Goal: Information Seeking & Learning: Find specific page/section

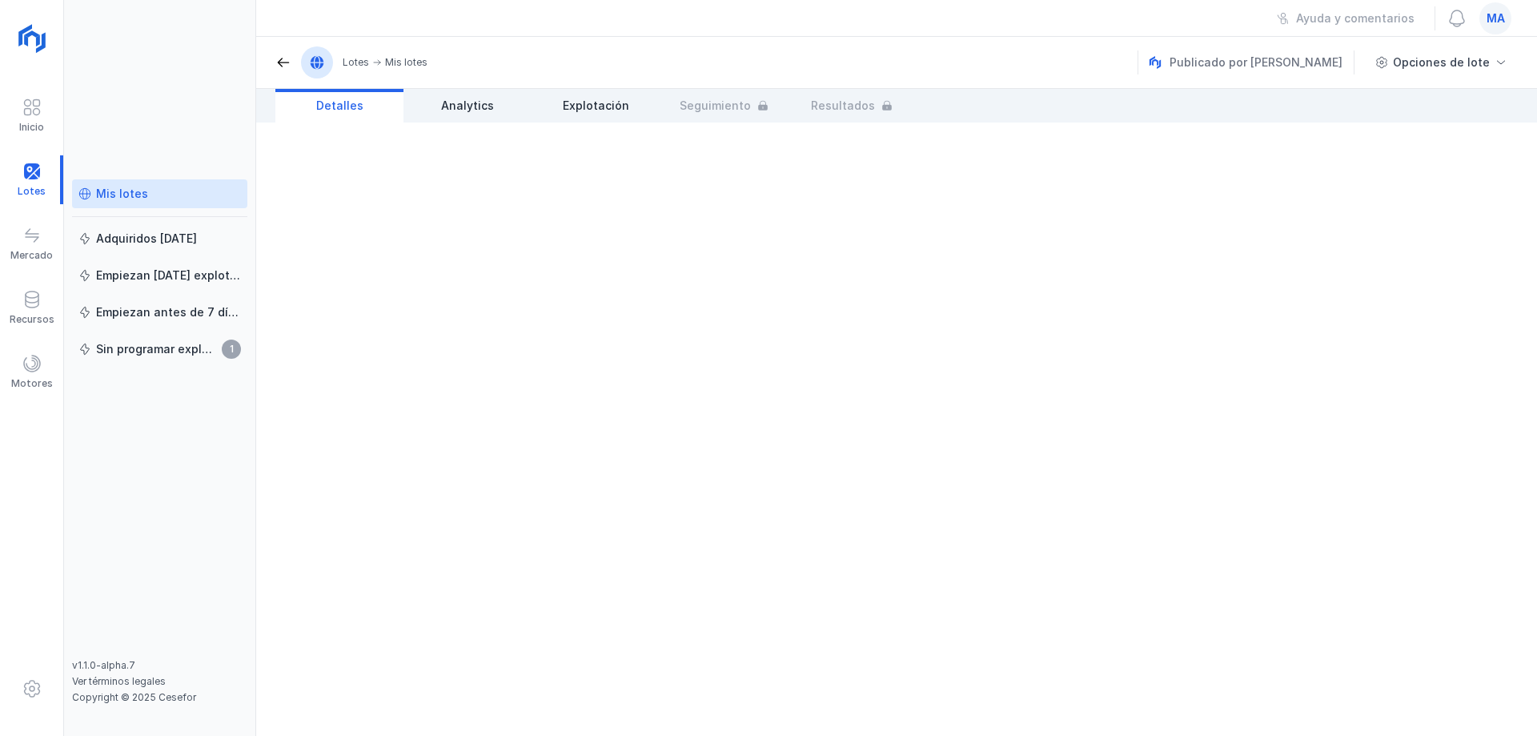
click at [151, 194] on div "Mis lotes" at bounding box center [159, 194] width 162 height 16
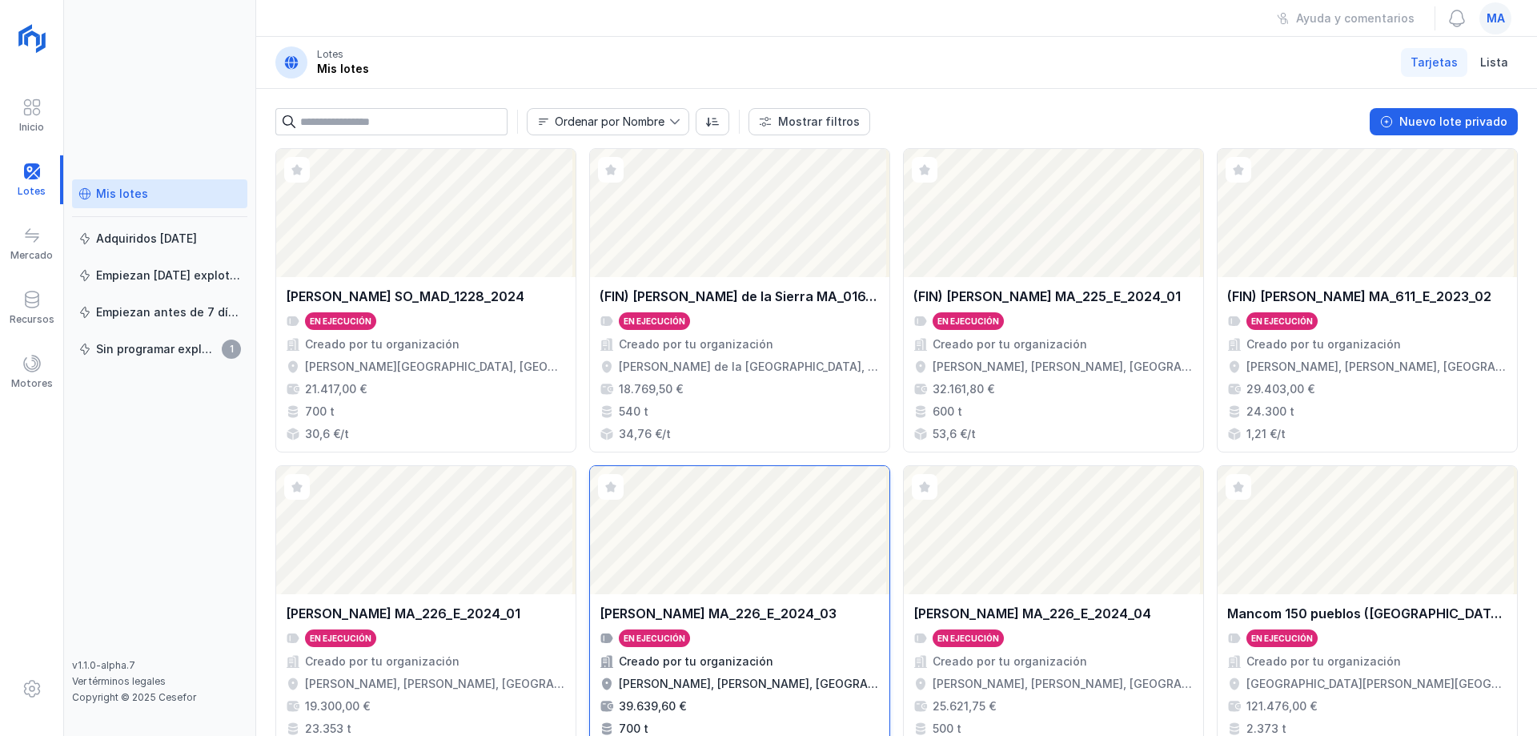
click at [765, 566] on div "Abrir lote" at bounding box center [739, 530] width 299 height 128
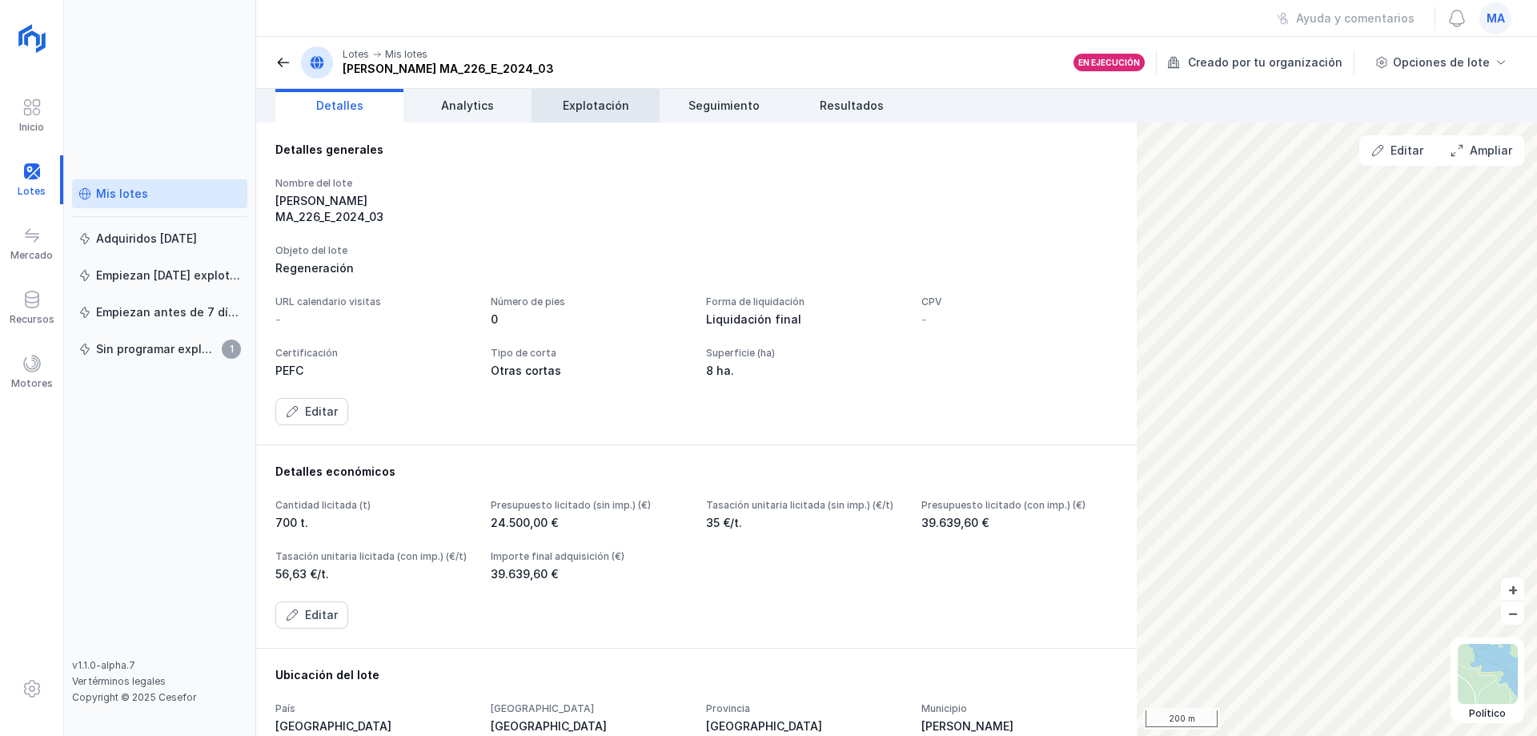
click at [617, 105] on span "Explotación" at bounding box center [596, 106] width 66 height 16
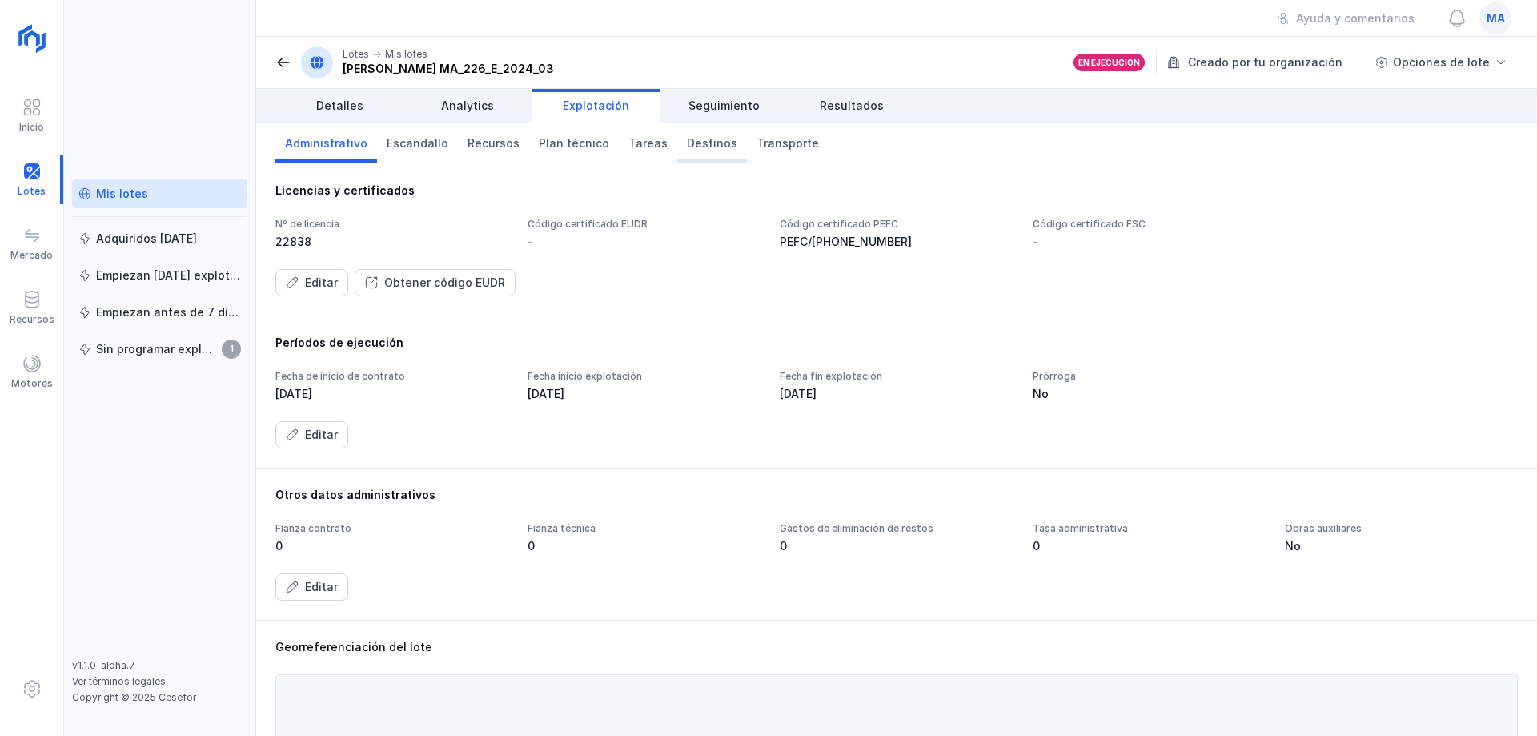
click at [706, 138] on span "Destinos" at bounding box center [712, 143] width 50 height 16
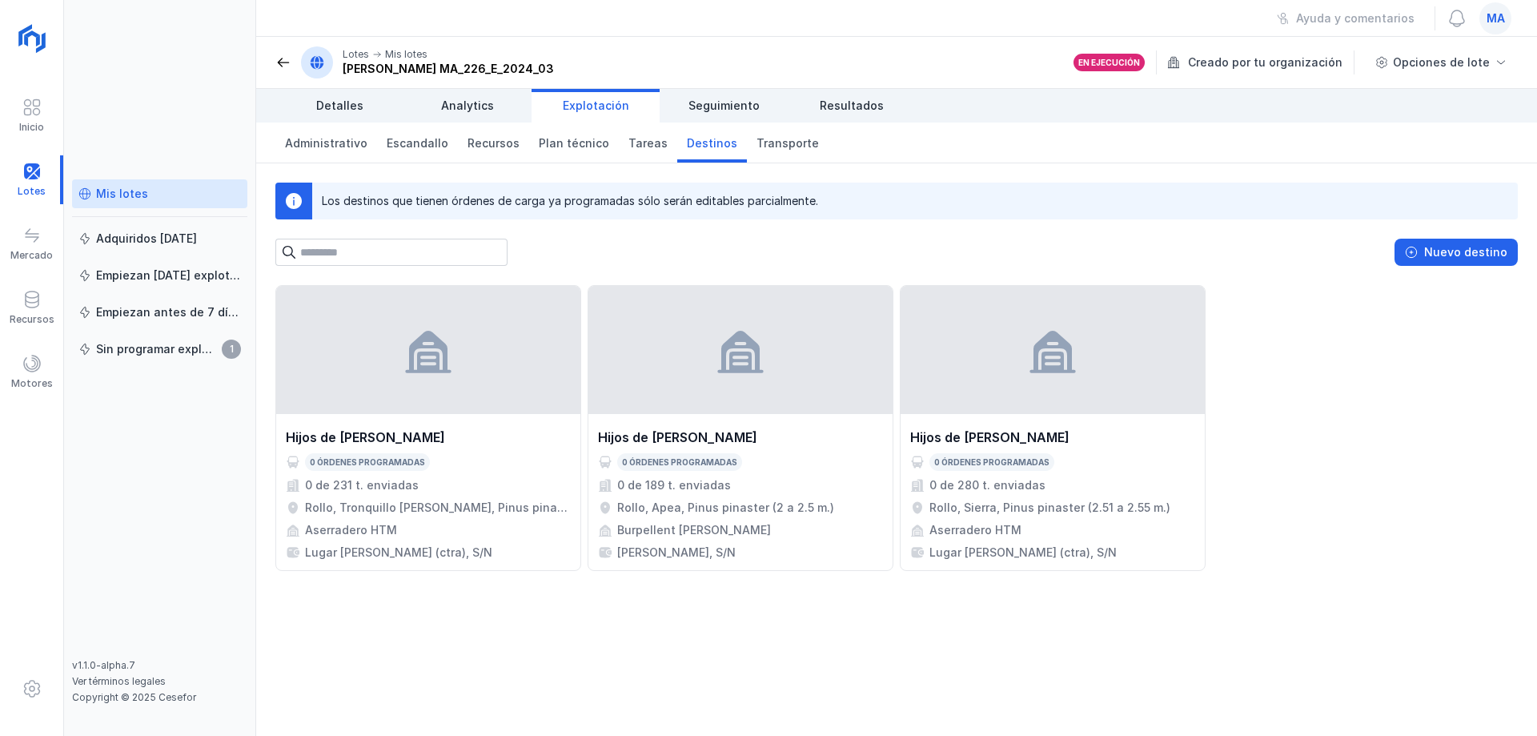
click at [796, 247] on div "Nuevo destino" at bounding box center [896, 252] width 1242 height 27
click at [340, 103] on span "Detalles" at bounding box center [339, 106] width 47 height 16
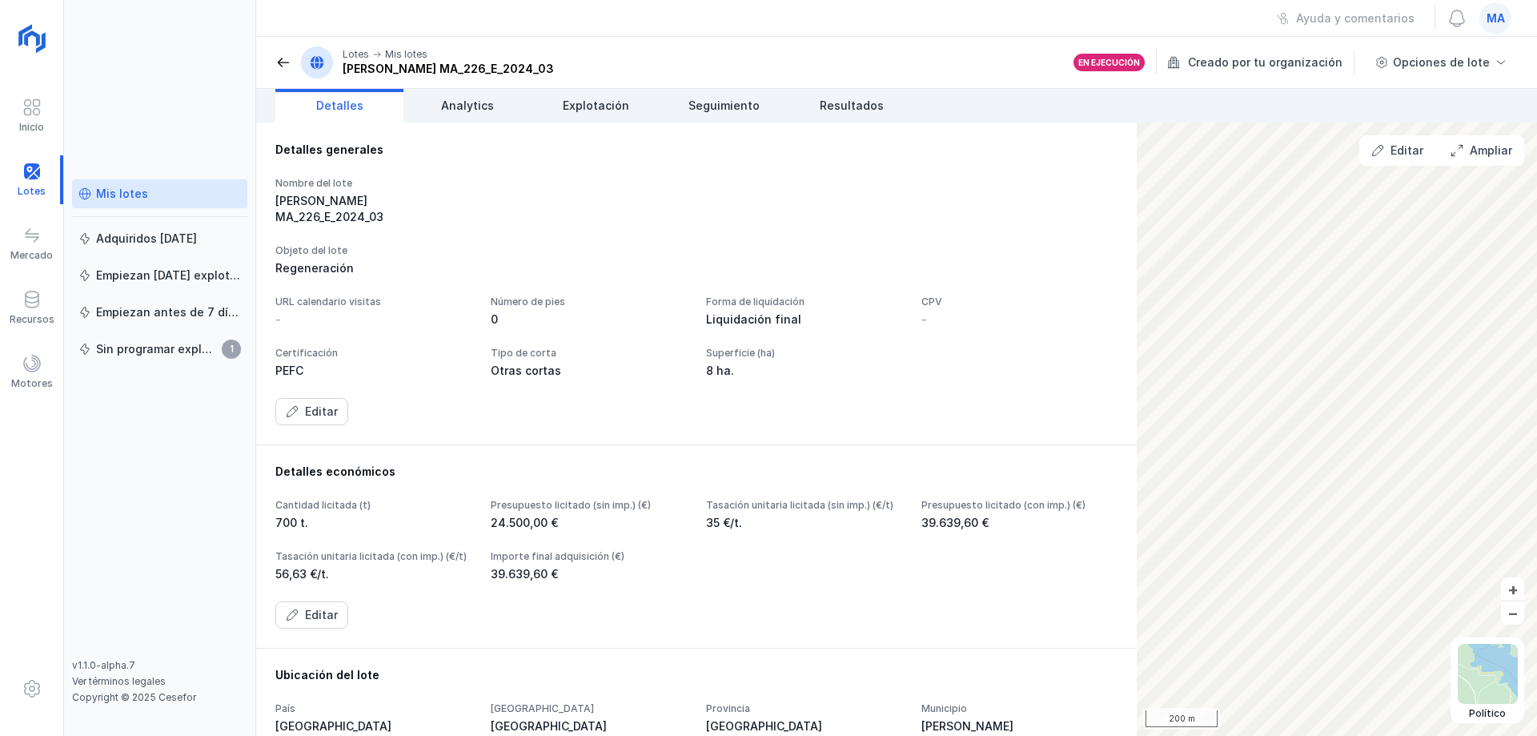
click at [169, 190] on div "Mis lotes" at bounding box center [159, 194] width 162 height 16
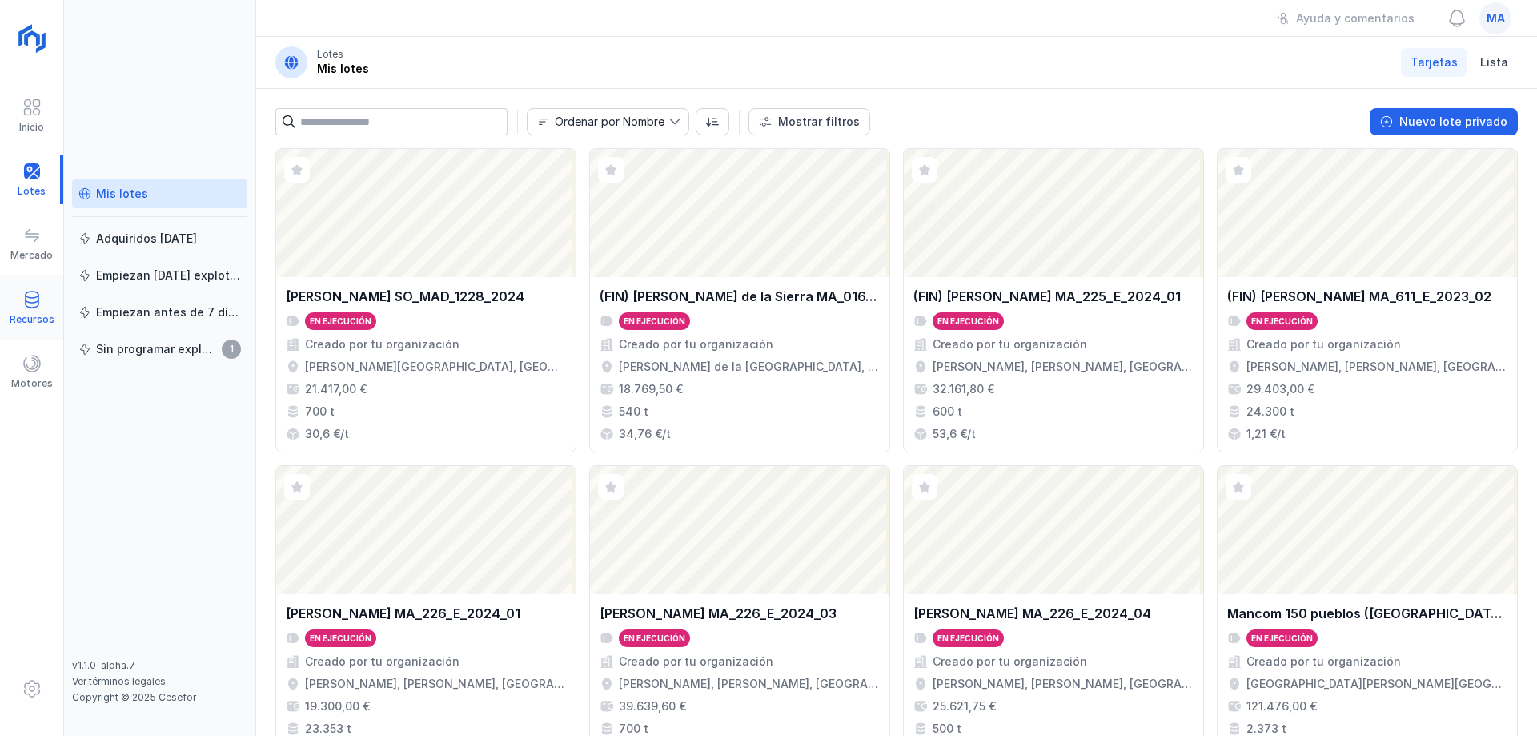
click at [36, 313] on div "Recursos" at bounding box center [32, 319] width 45 height 13
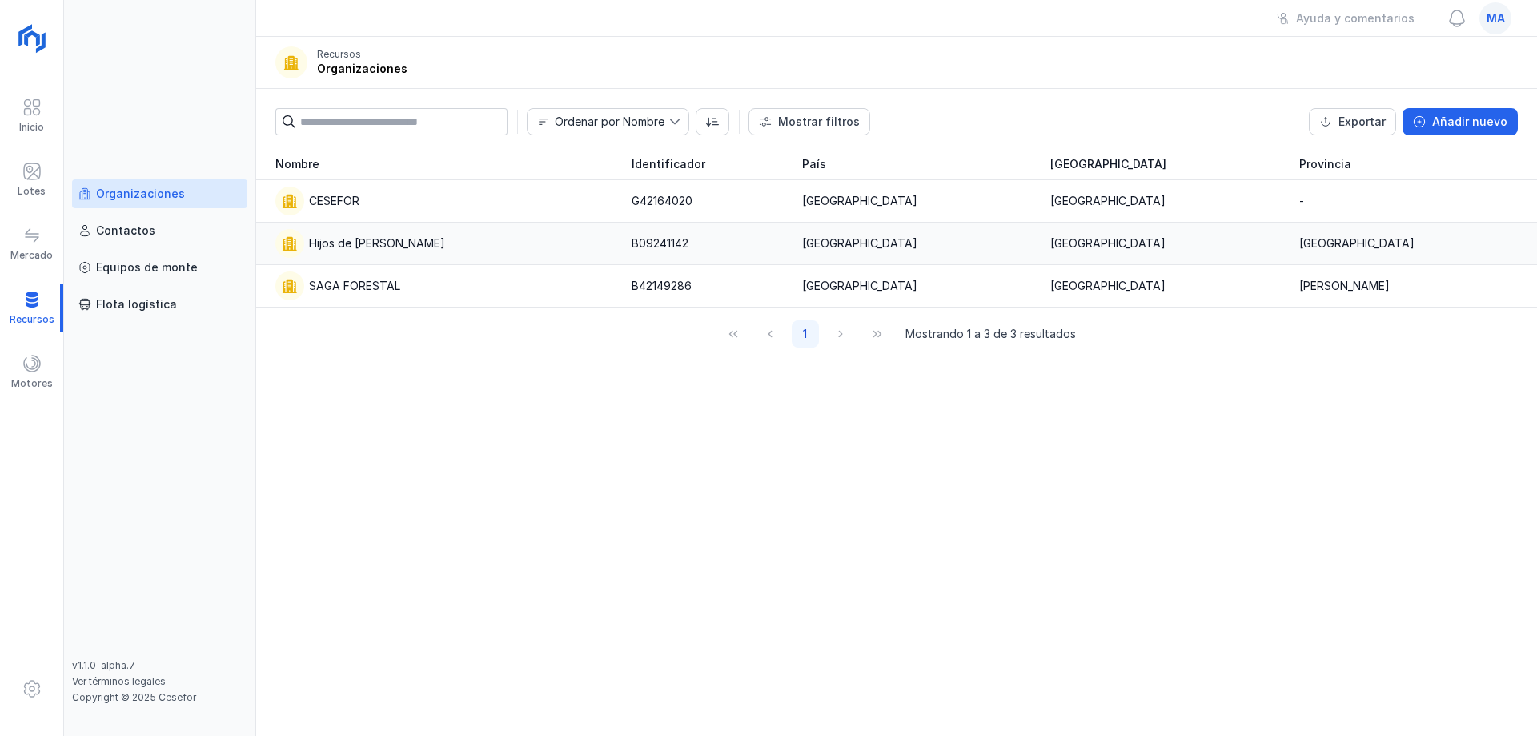
click at [362, 234] on div "Hijos de [PERSON_NAME]" at bounding box center [443, 243] width 337 height 29
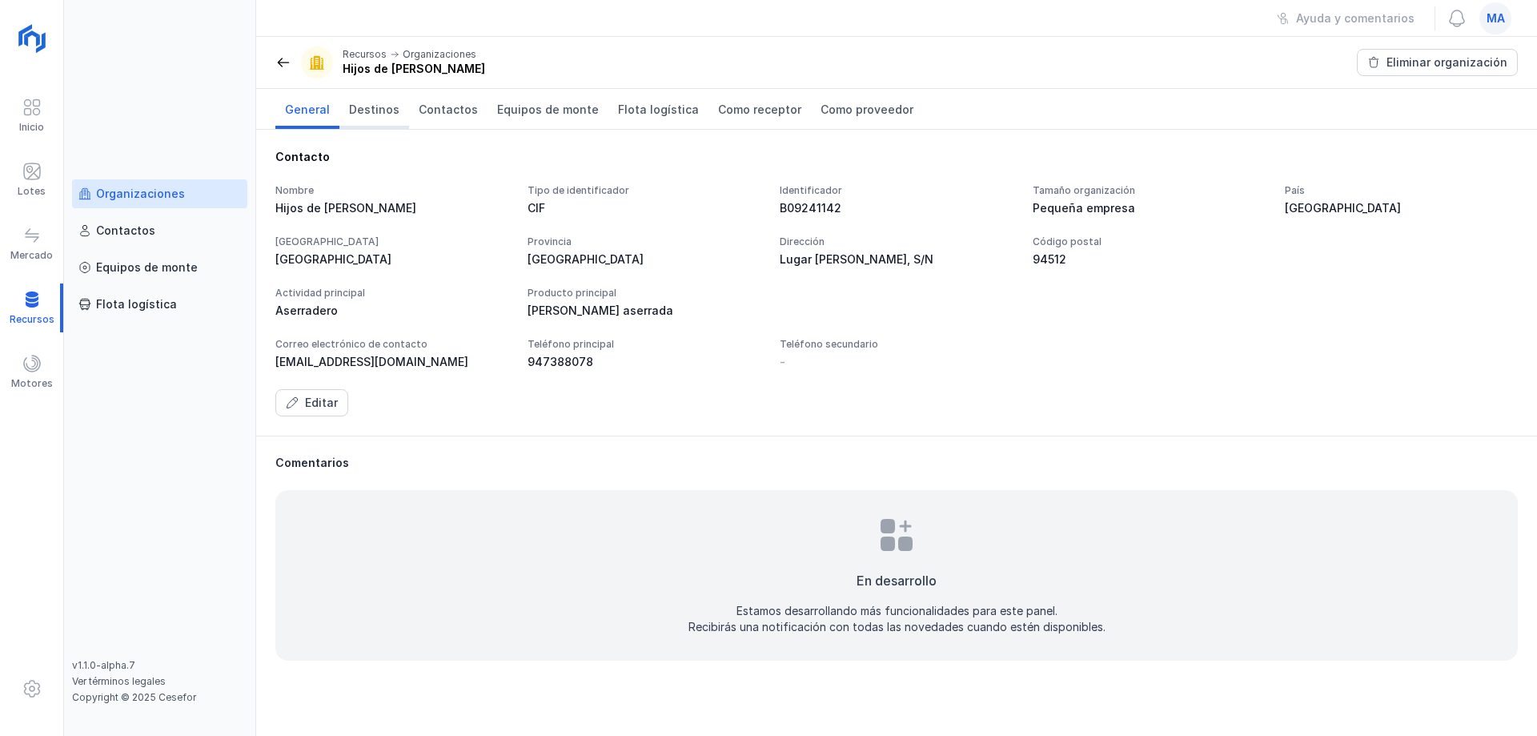
click at [370, 111] on span "Destinos" at bounding box center [374, 110] width 50 height 16
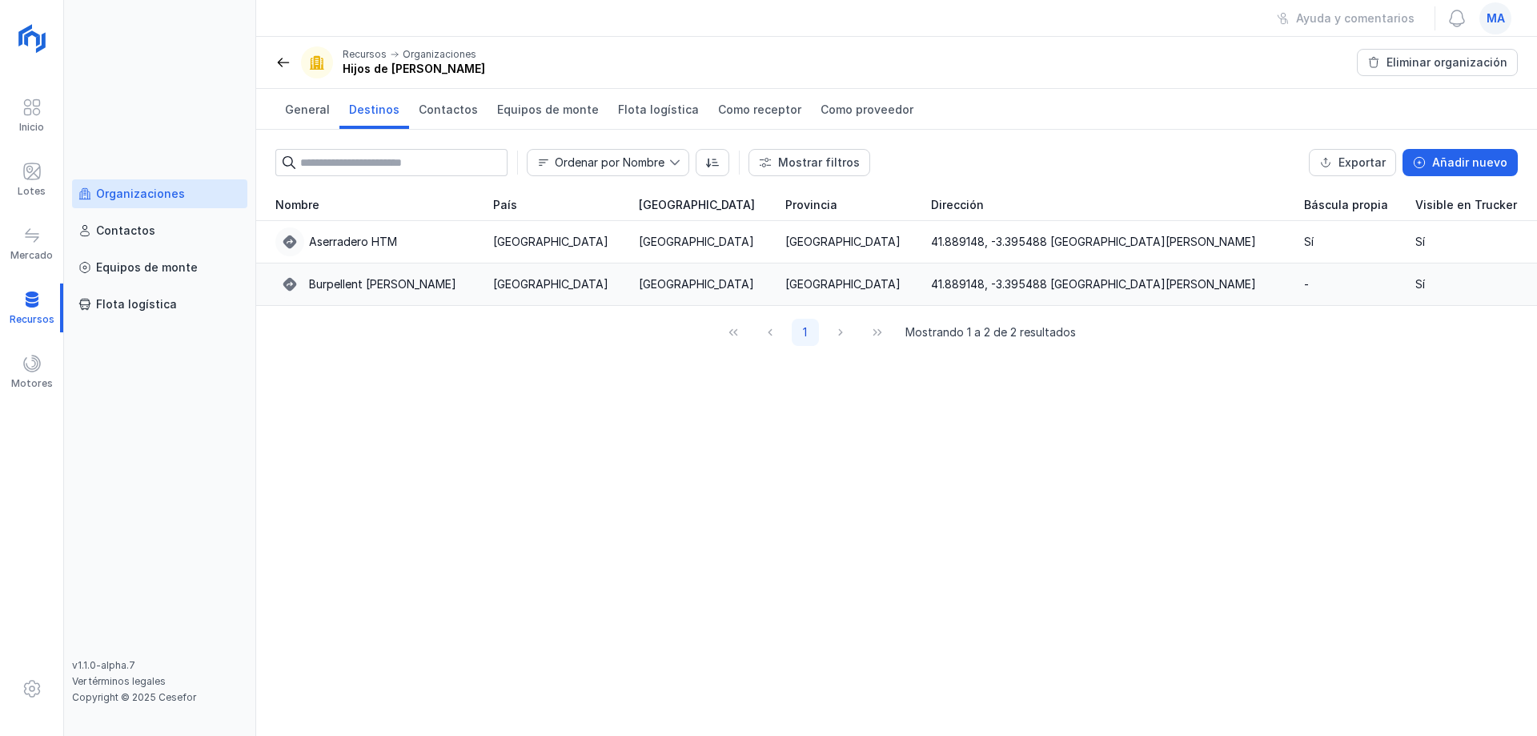
click at [385, 279] on div "Burpellent [PERSON_NAME]" at bounding box center [382, 284] width 147 height 16
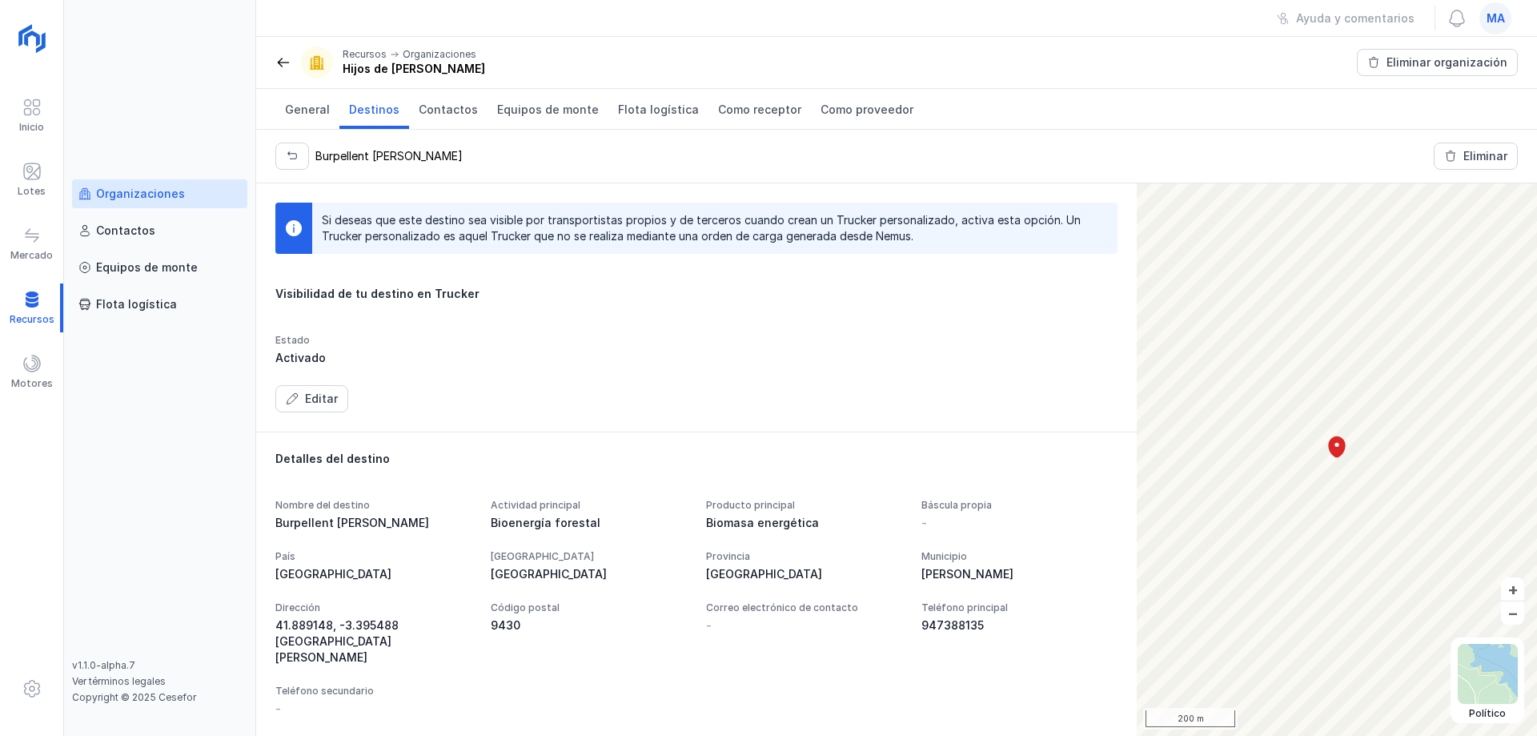
click at [273, 54] on header "Recursos Organizaciones Hijos de [PERSON_NAME] organización" at bounding box center [896, 63] width 1281 height 52
click at [287, 66] on span at bounding box center [283, 62] width 16 height 16
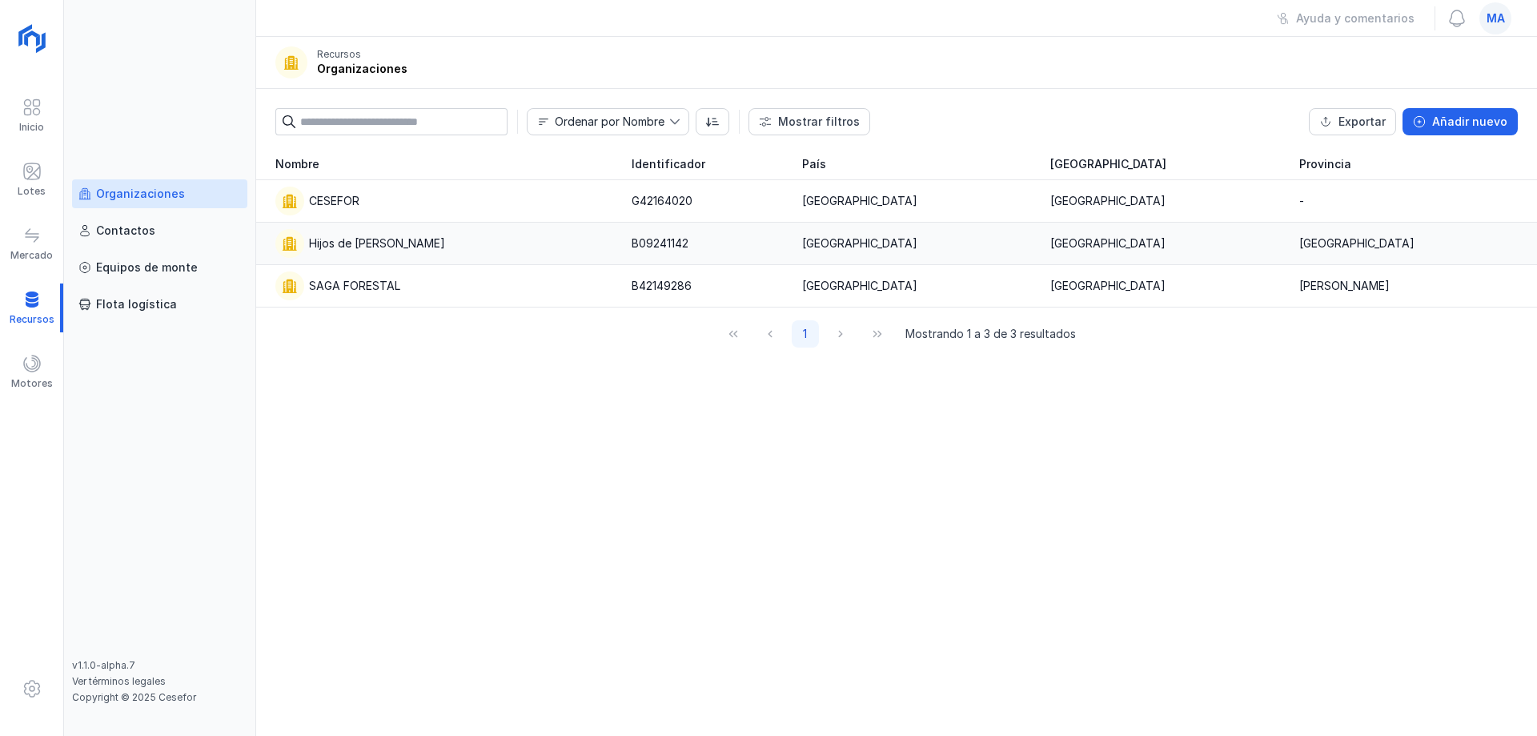
click at [355, 243] on div "Hijos de [PERSON_NAME]" at bounding box center [377, 243] width 136 height 16
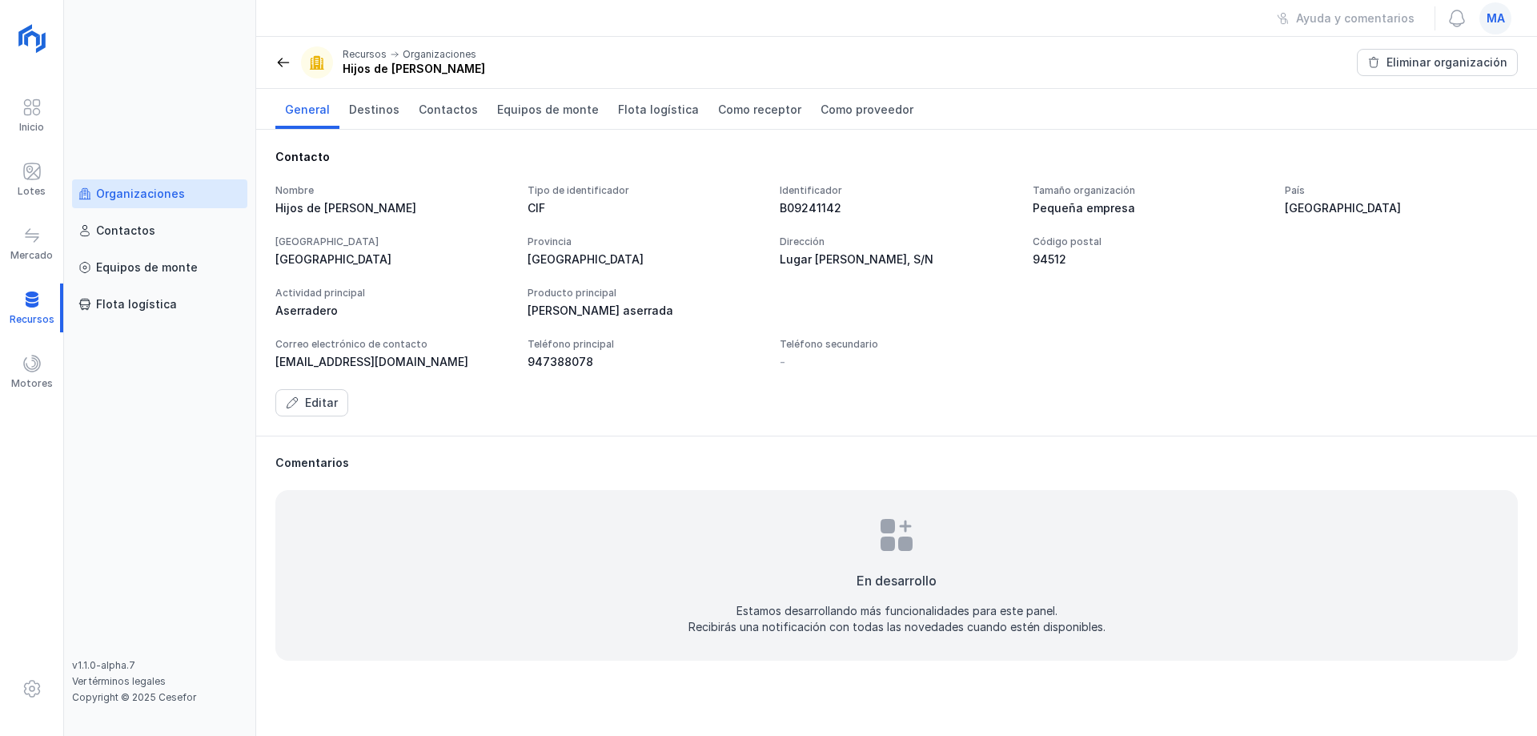
click at [182, 500] on div "Organizaciones Contactos Equipos de [PERSON_NAME] logística" at bounding box center [159, 418] width 175 height 479
click at [367, 112] on span "Destinos" at bounding box center [374, 110] width 50 height 16
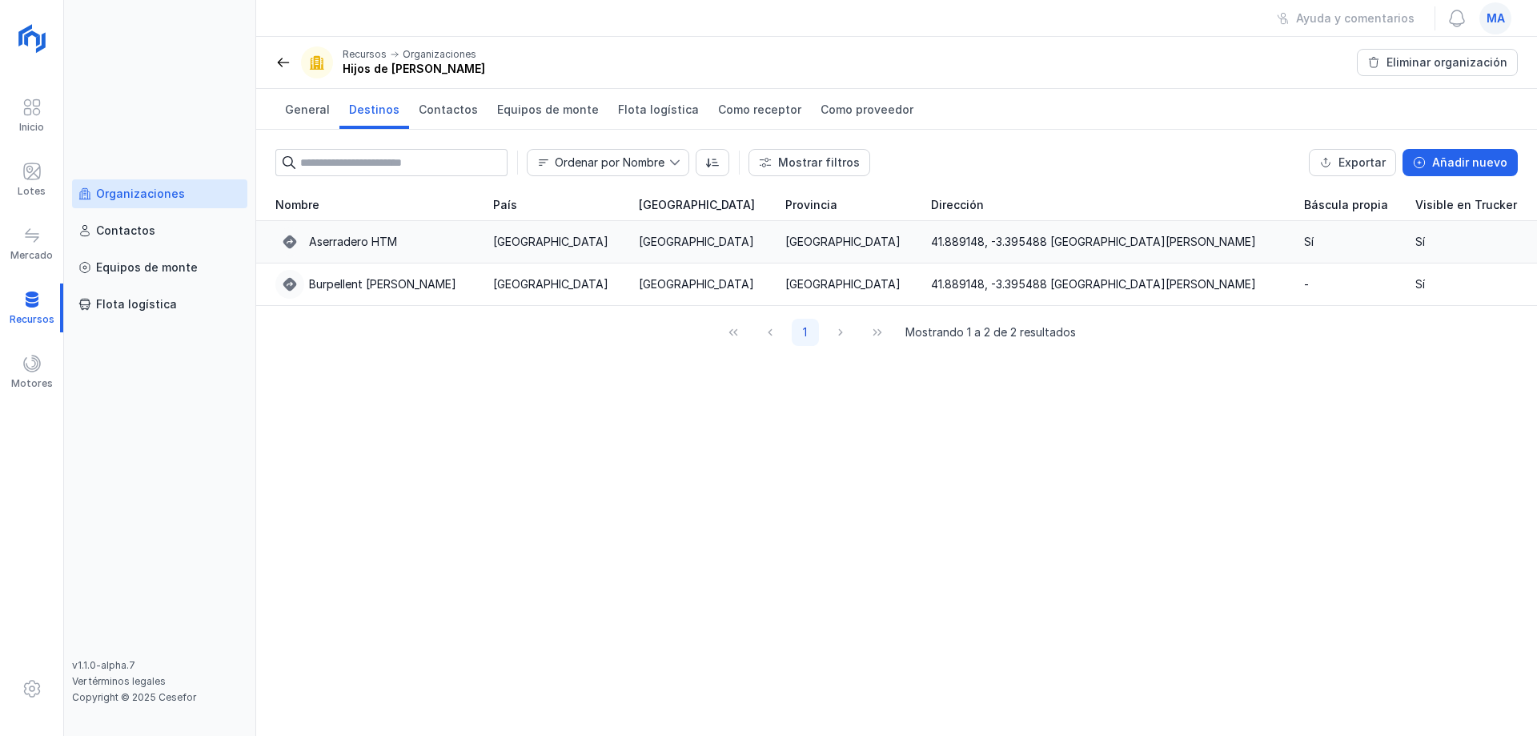
click at [406, 255] on div "Aserradero HTM" at bounding box center [374, 241] width 198 height 29
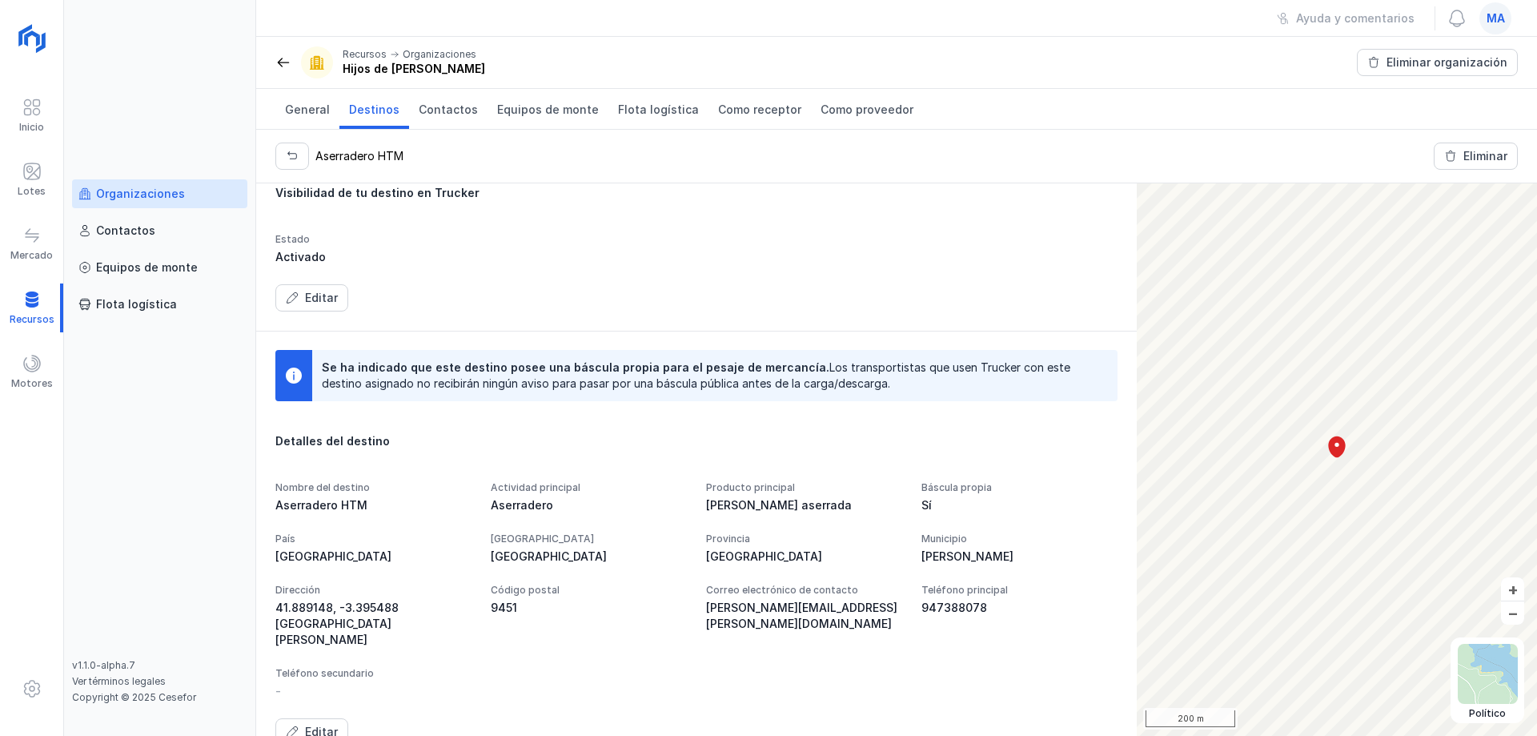
scroll to position [165, 0]
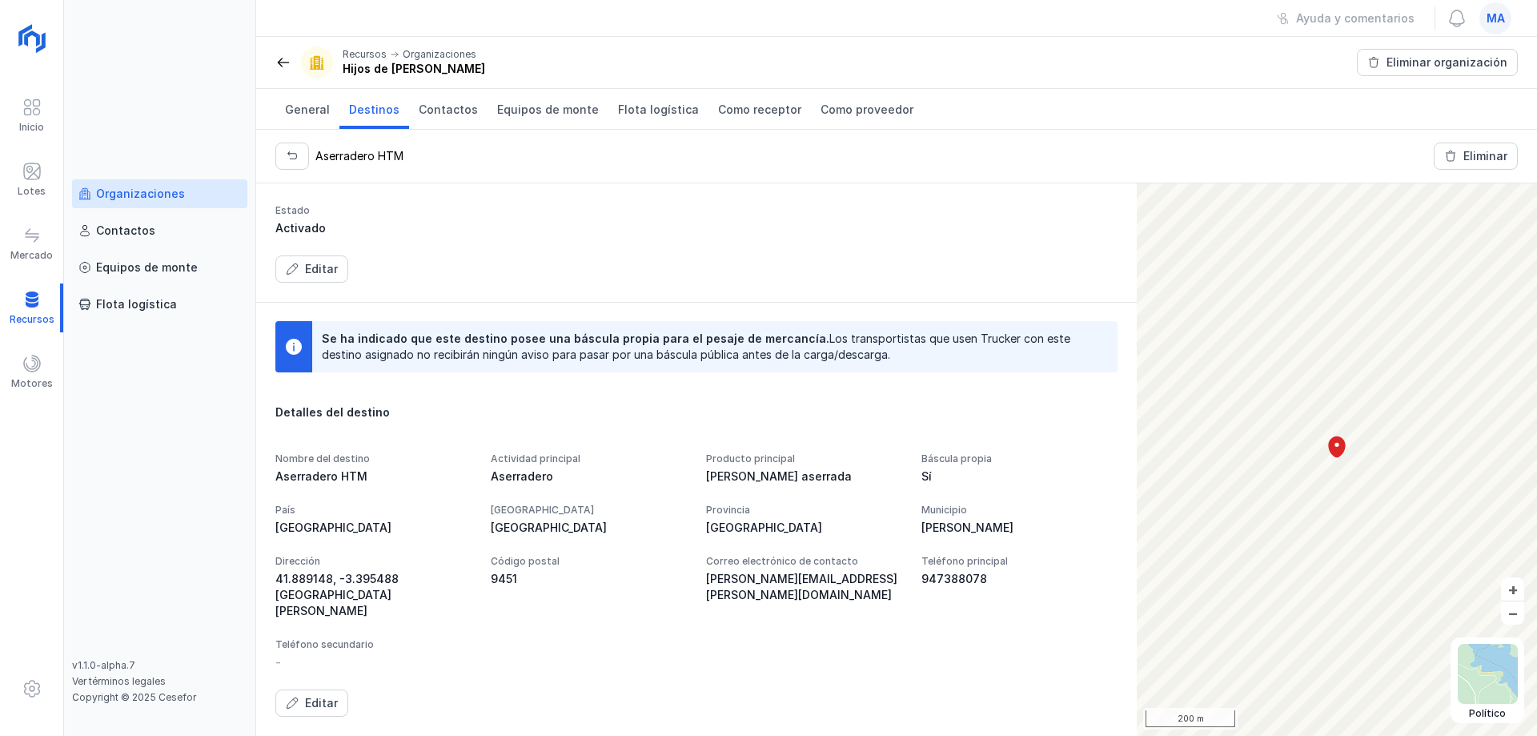
click at [471, 220] on div "Activado" at bounding box center [373, 228] width 196 height 16
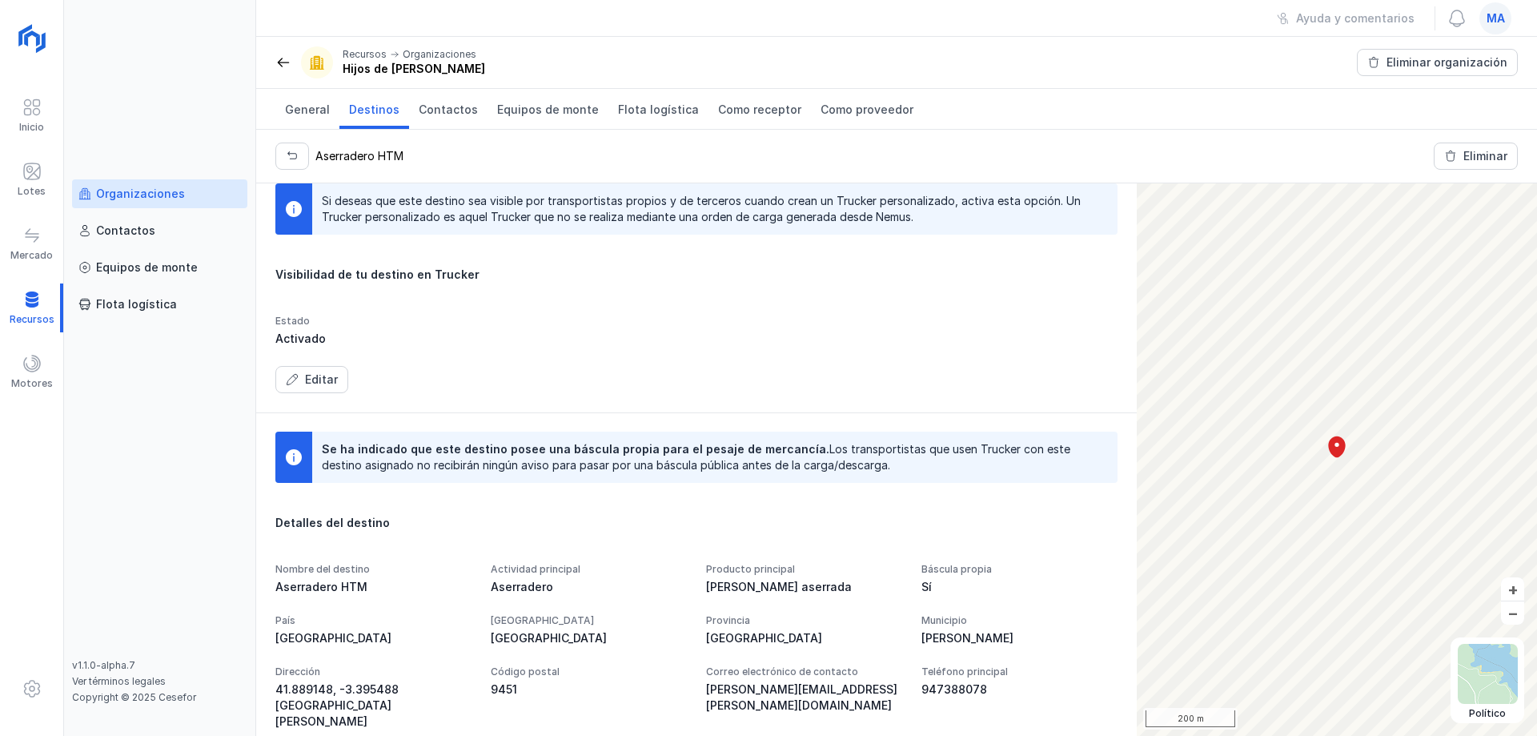
scroll to position [0, 0]
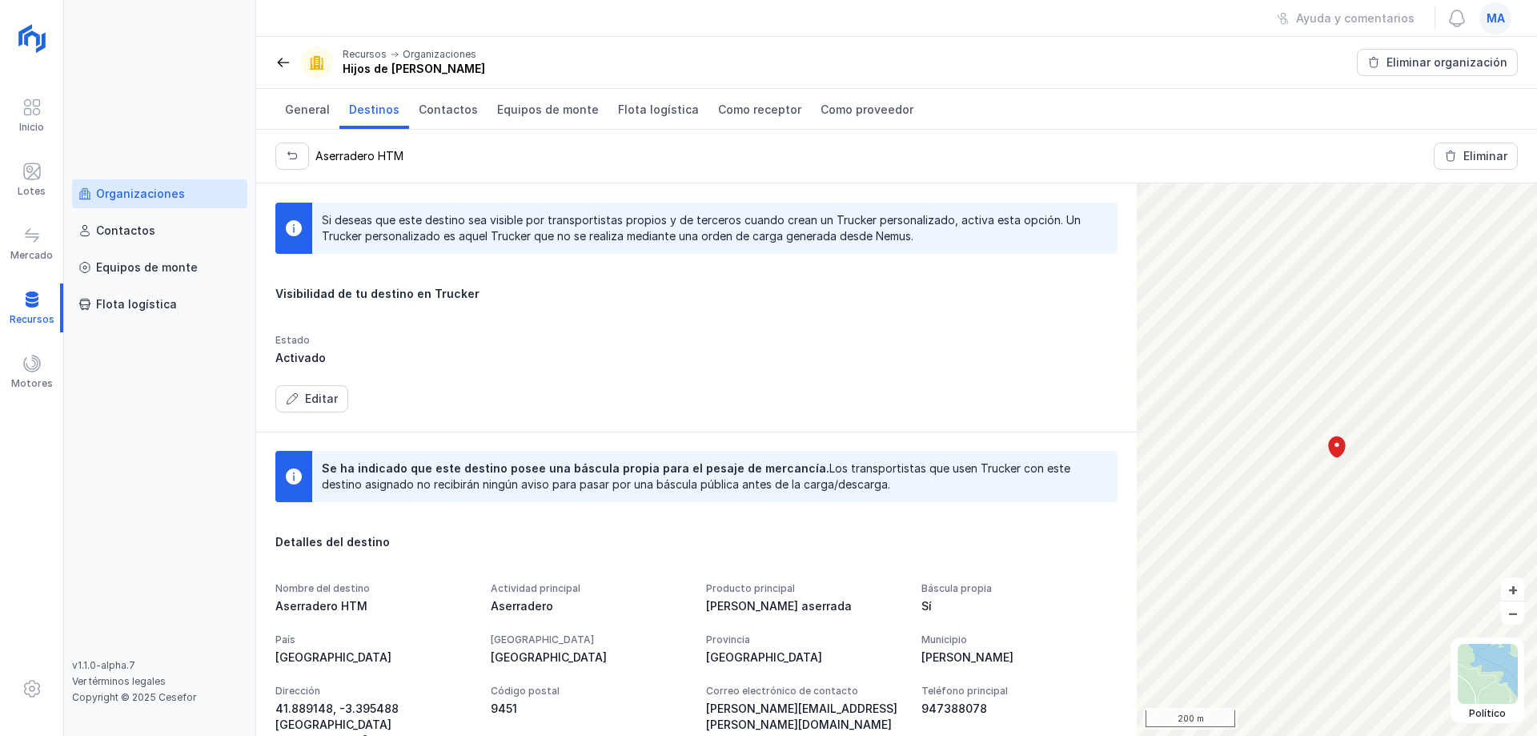
click at [278, 69] on span at bounding box center [283, 62] width 16 height 16
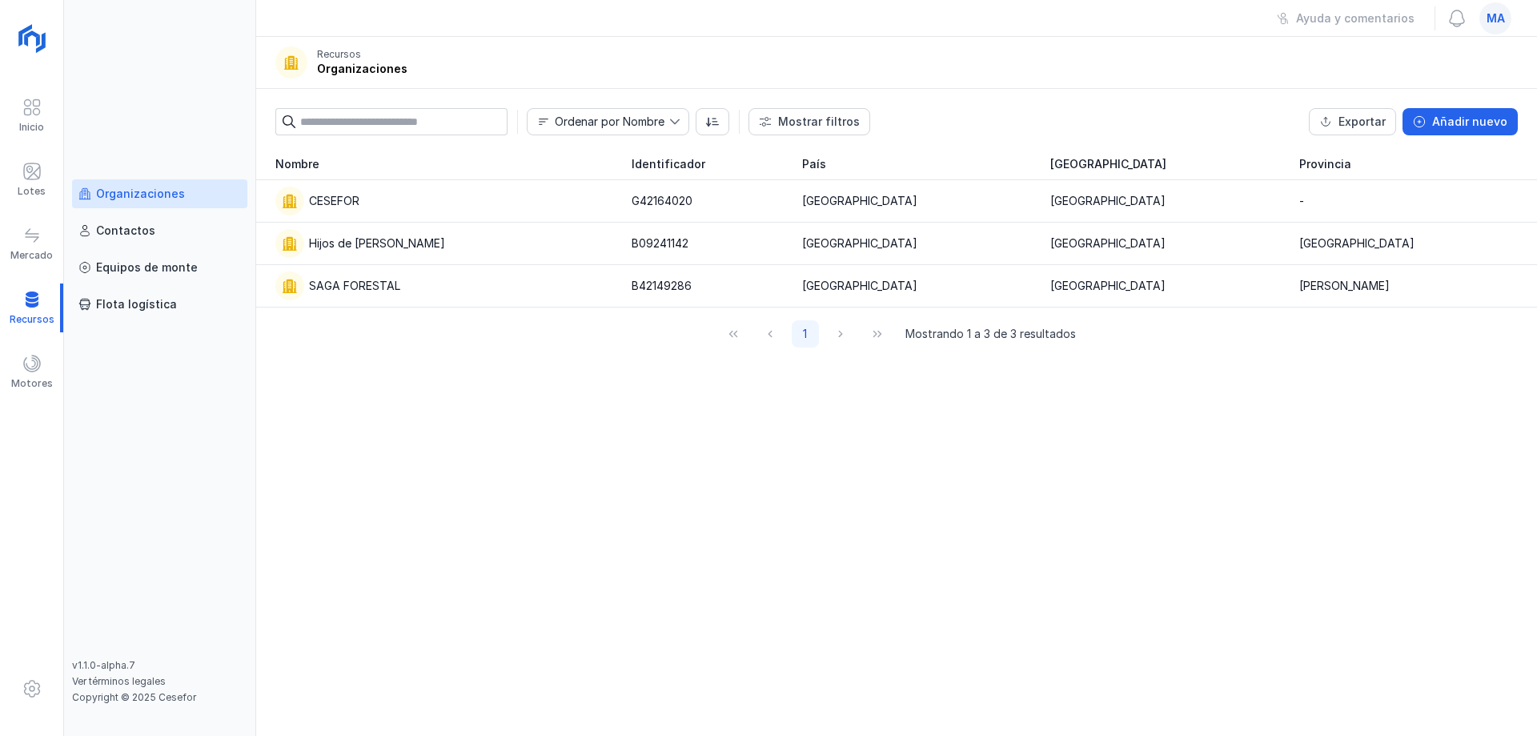
click at [519, 483] on div "Nombre Identificador [GEOGRAPHIC_DATA] CESEFOR G42164020 [GEOGRAPHIC_DATA] [GEO…" at bounding box center [896, 441] width 1281 height 587
click at [578, 438] on div "Nombre Identificador [GEOGRAPHIC_DATA] CESEFOR G42164020 [GEOGRAPHIC_DATA] [GEO…" at bounding box center [896, 441] width 1281 height 587
click at [169, 197] on div "Organizaciones" at bounding box center [140, 194] width 89 height 16
click at [438, 415] on div "Nombre Identificador [GEOGRAPHIC_DATA] CESEFOR G42164020 [GEOGRAPHIC_DATA] [GEO…" at bounding box center [896, 441] width 1281 height 587
click at [407, 392] on div "Nombre Identificador [GEOGRAPHIC_DATA] CESEFOR G42164020 [GEOGRAPHIC_DATA] [GEO…" at bounding box center [896, 441] width 1281 height 587
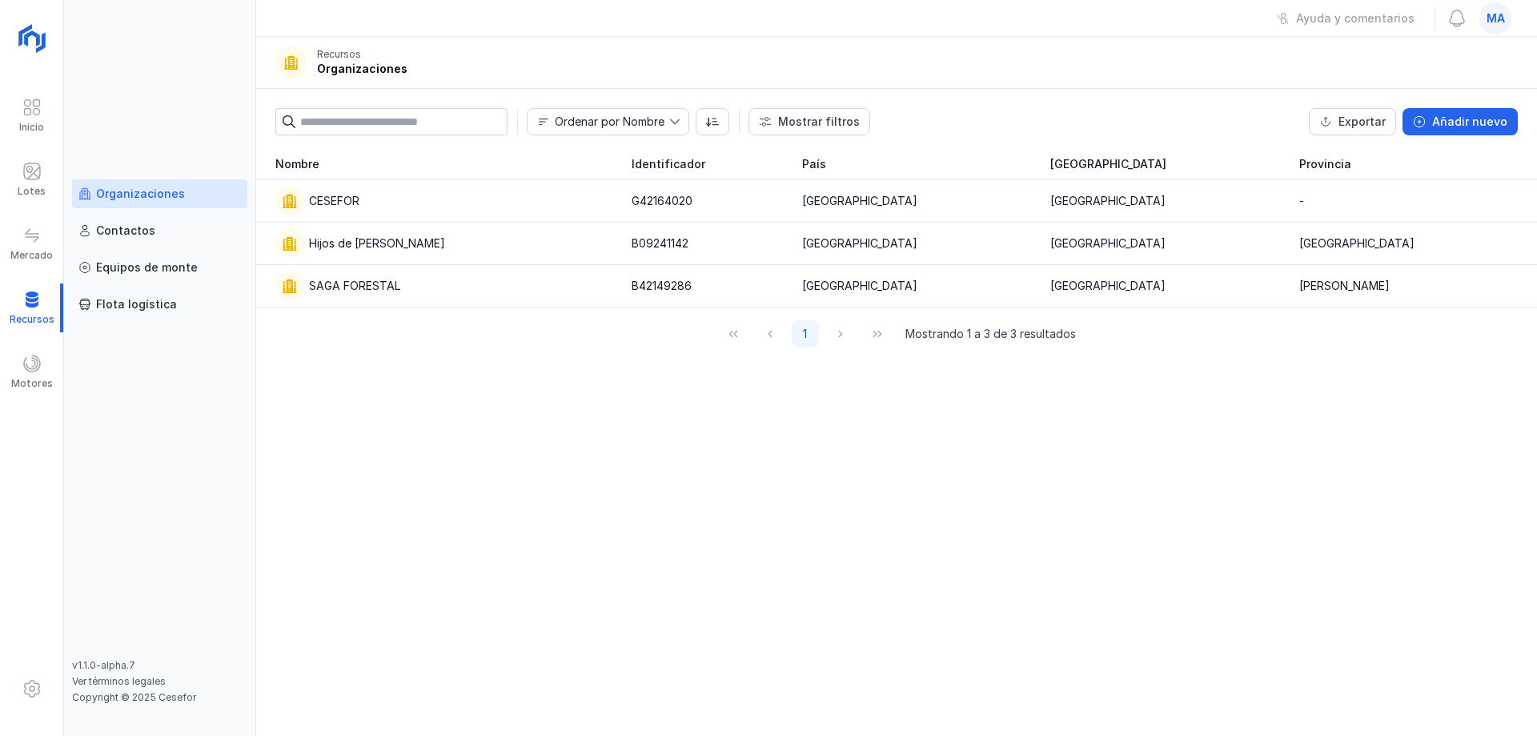
click at [226, 408] on div "Organizaciones Contactos Equipos de [PERSON_NAME] logística" at bounding box center [159, 418] width 175 height 479
click at [351, 447] on div "Nombre Identificador [GEOGRAPHIC_DATA] CESEFOR G42164020 [GEOGRAPHIC_DATA] [GEO…" at bounding box center [896, 441] width 1281 height 587
drag, startPoint x: 474, startPoint y: 497, endPoint x: 337, endPoint y: 591, distance: 166.3
click at [474, 498] on div "Nombre Identificador [GEOGRAPHIC_DATA] CESEFOR G42164020 [GEOGRAPHIC_DATA] [GEO…" at bounding box center [896, 441] width 1281 height 587
drag, startPoint x: 553, startPoint y: 411, endPoint x: 531, endPoint y: 327, distance: 86.8
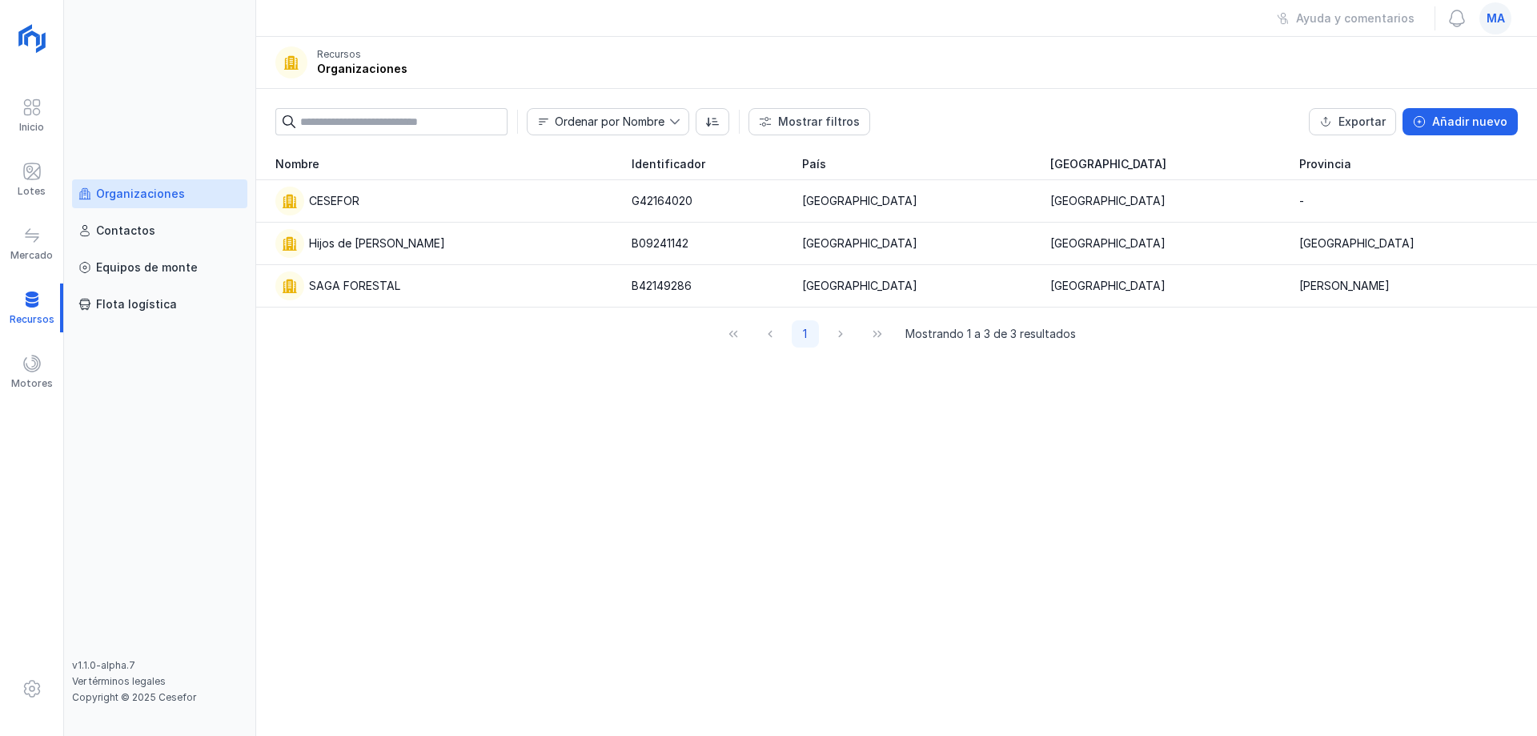
click at [553, 409] on div "Nombre Identificador [GEOGRAPHIC_DATA] CESEFOR G42164020 [GEOGRAPHIC_DATA] [GEO…" at bounding box center [896, 441] width 1281 height 587
